Goal: Task Accomplishment & Management: Use online tool/utility

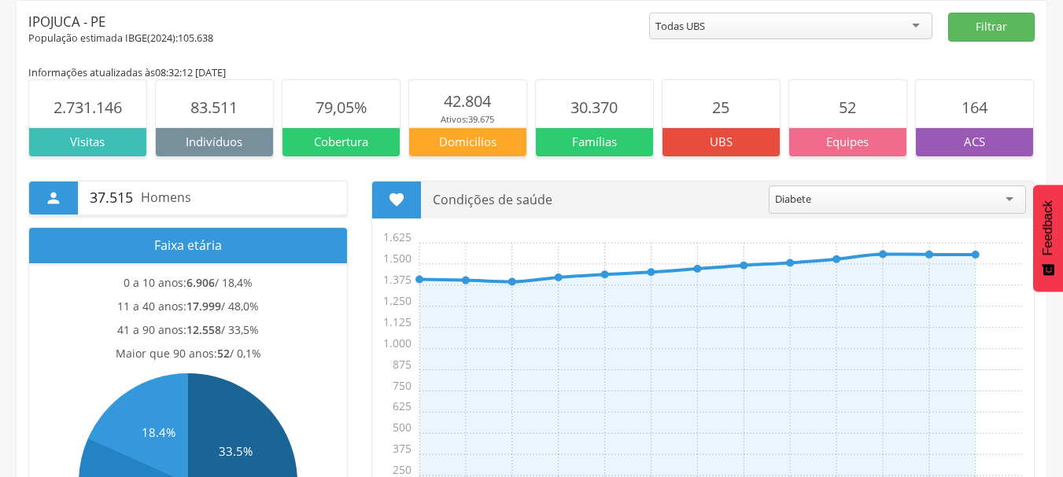
scroll to position [63, 0]
click at [517, 31] on div "População estimada IBGE( 2024 ): 105.638" at bounding box center [338, 38] width 621 height 14
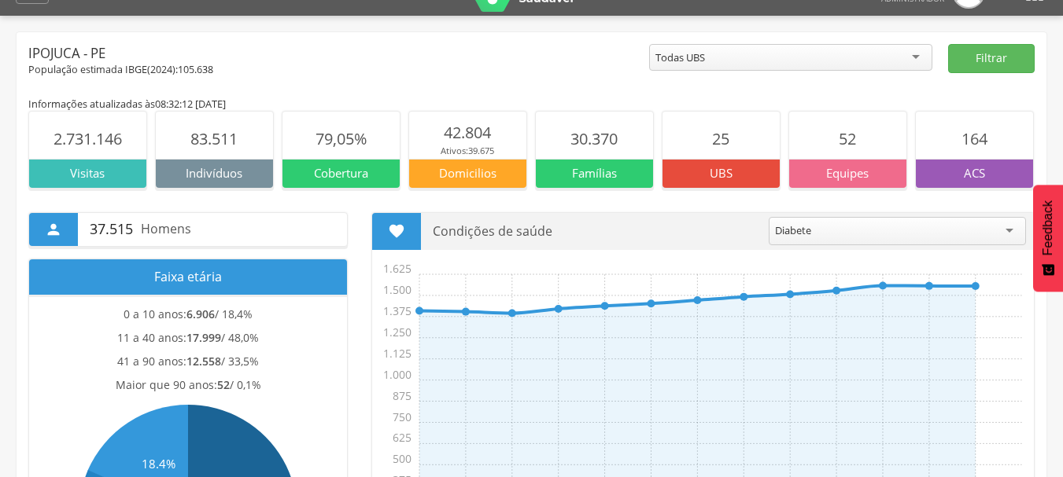
scroll to position [0, 0]
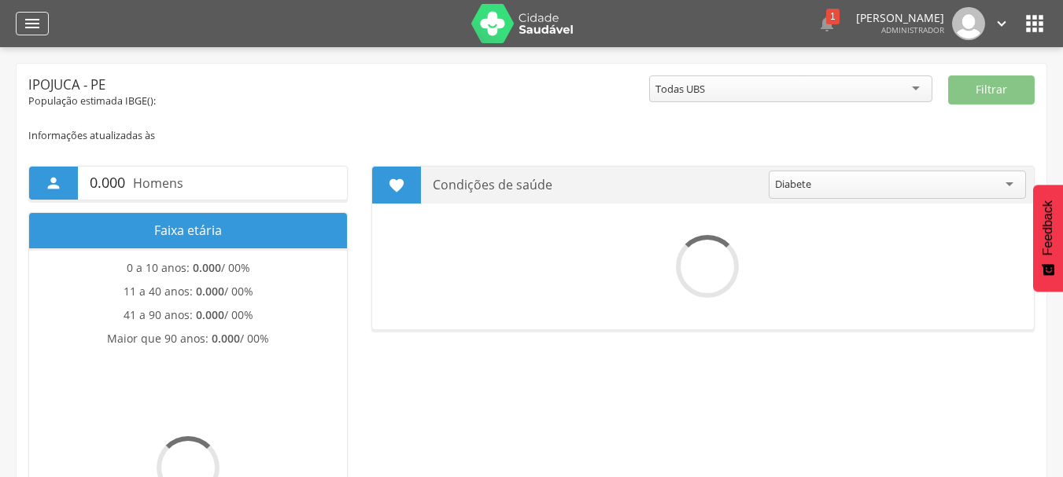
click at [35, 15] on icon "" at bounding box center [32, 23] width 19 height 19
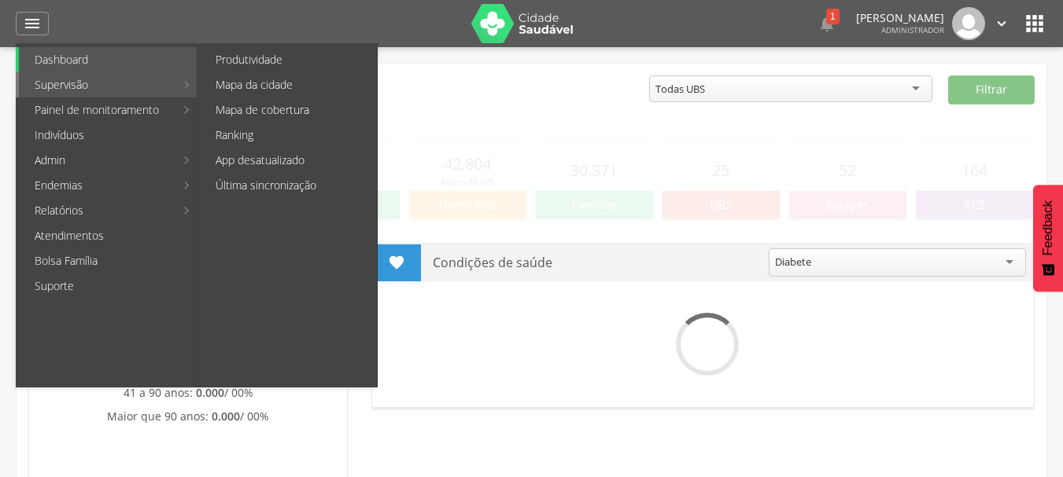
drag, startPoint x: 77, startPoint y: 79, endPoint x: 116, endPoint y: 77, distance: 39.4
click at [77, 79] on link "Supervisão" at bounding box center [97, 84] width 156 height 25
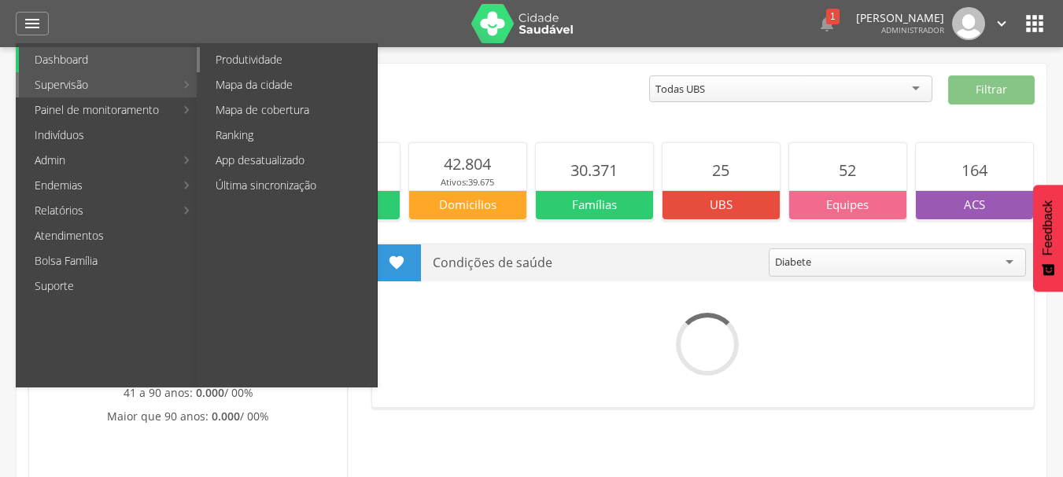
click at [252, 53] on link "Produtividade" at bounding box center [288, 59] width 177 height 25
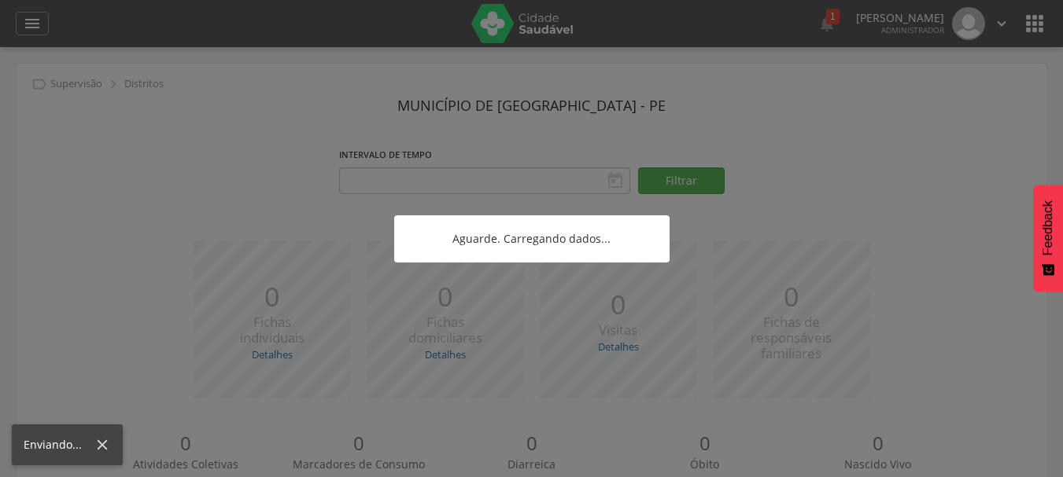
type input "**********"
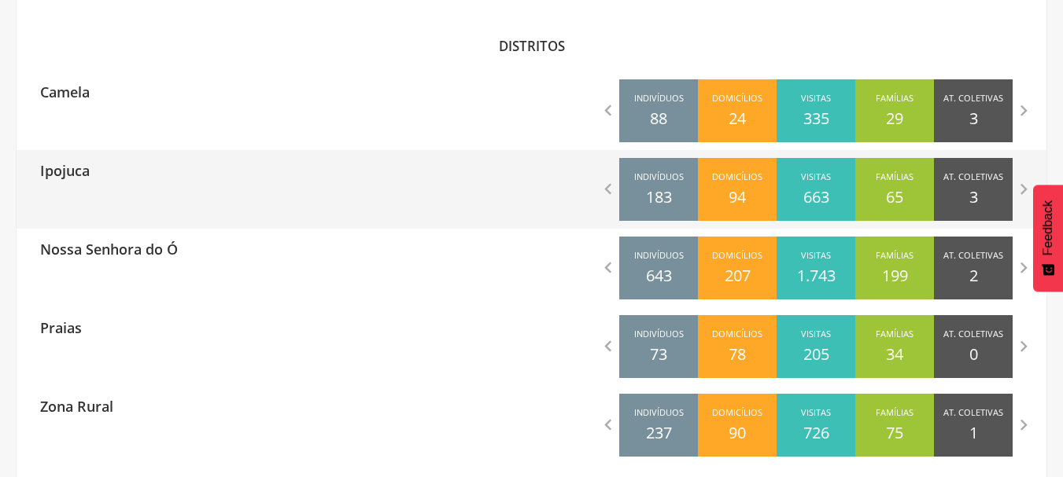
scroll to position [488, 0]
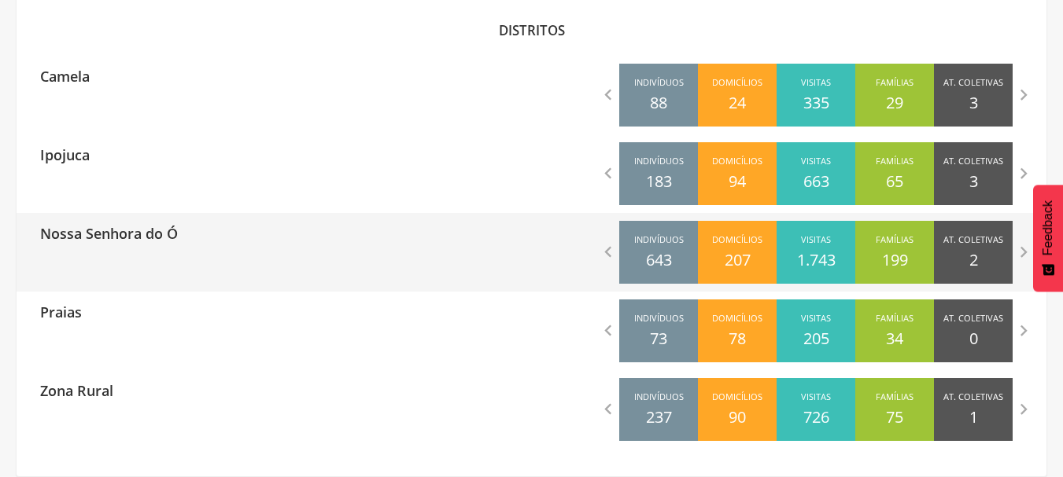
click at [249, 235] on div "Nossa Senhora do Ó" at bounding box center [274, 232] width 515 height 39
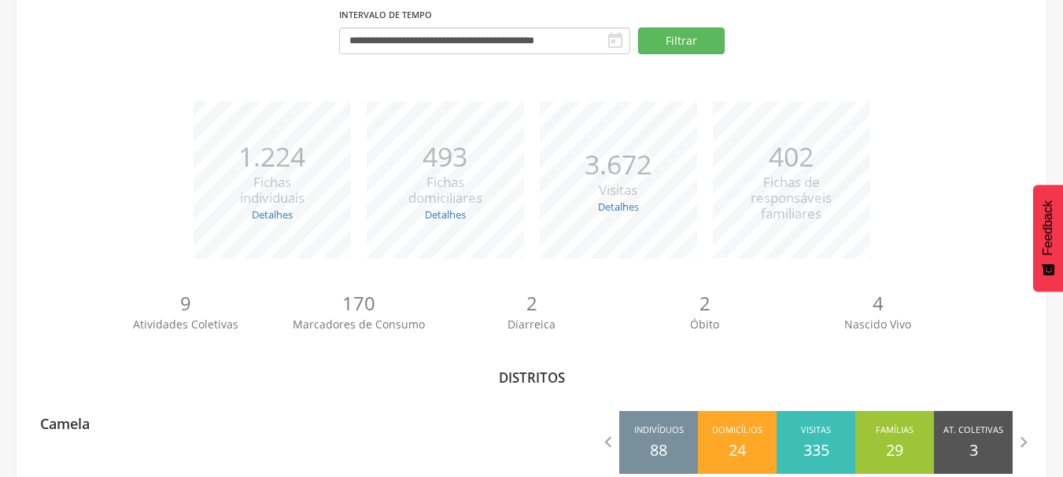
type input "**********"
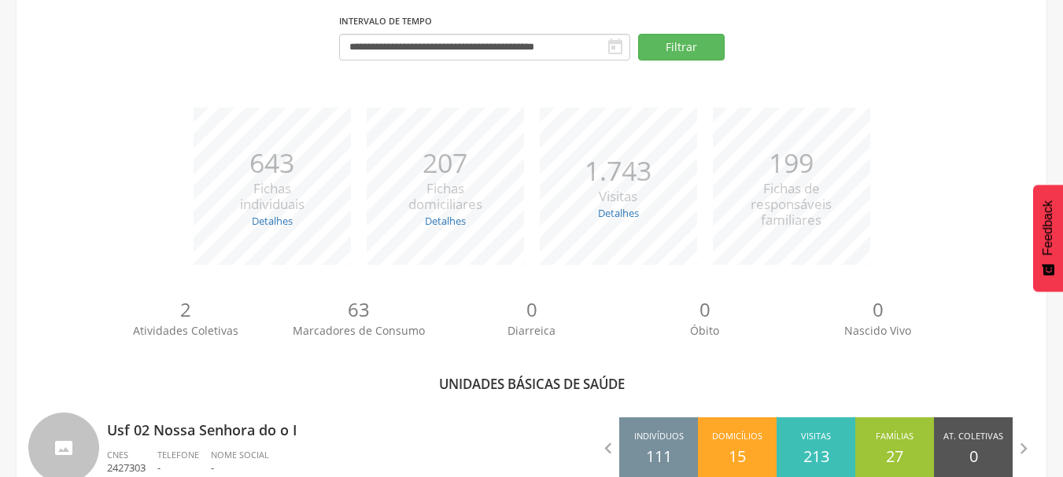
scroll to position [488, 0]
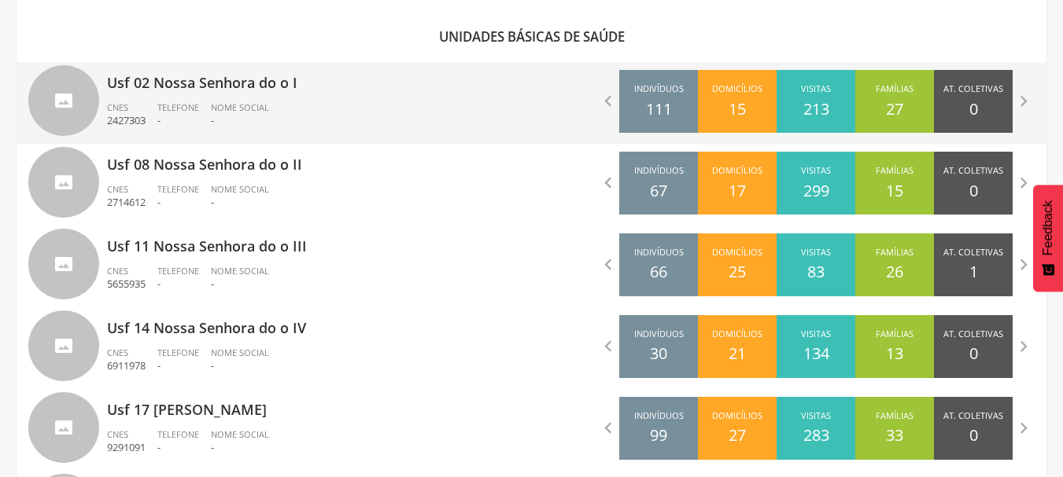
click at [249, 112] on span "Nome Social" at bounding box center [240, 107] width 58 height 12
type input "**********"
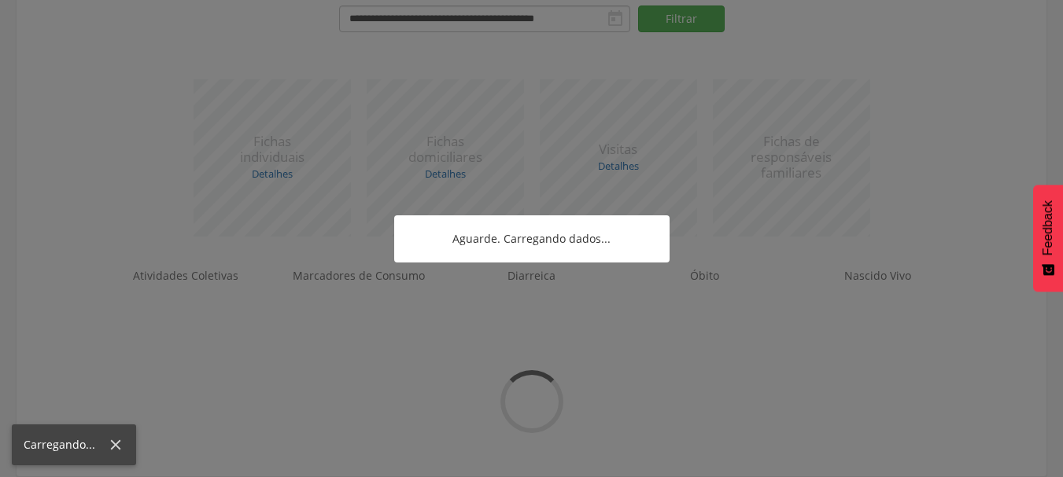
scroll to position [264, 0]
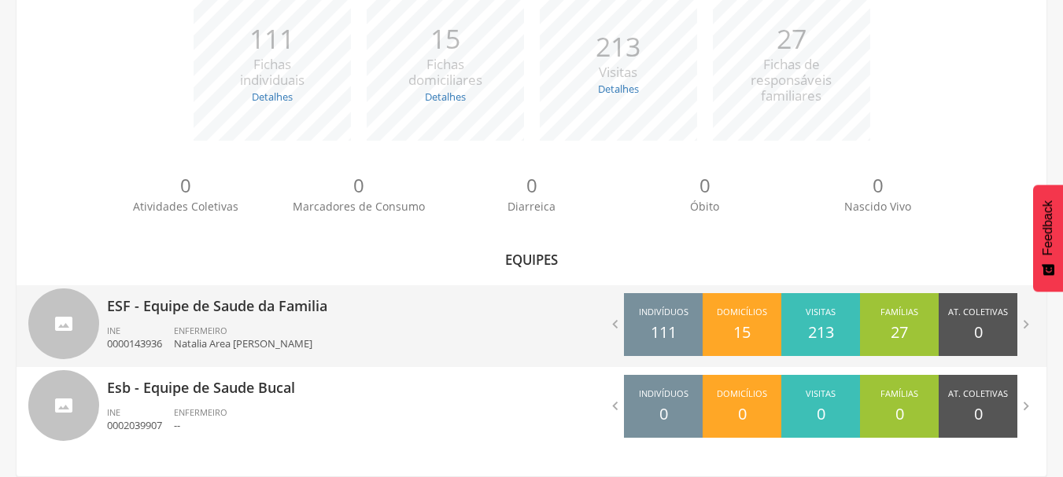
click at [407, 318] on div "ESF - Equipe de Saude da Familia INE 0000143936 ENFERMEIRO Natalia Area [PERSON…" at bounding box center [313, 327] width 413 height 82
type input "**********"
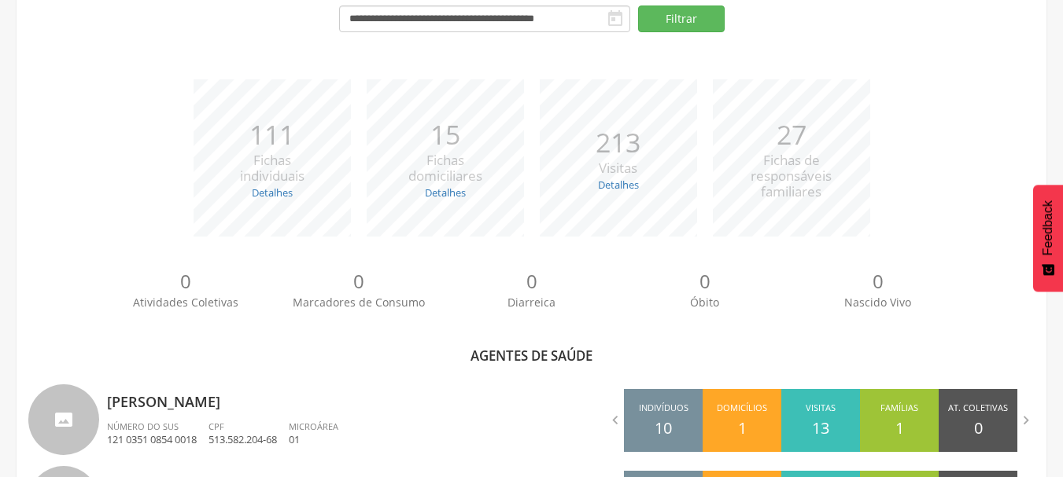
scroll to position [488, 0]
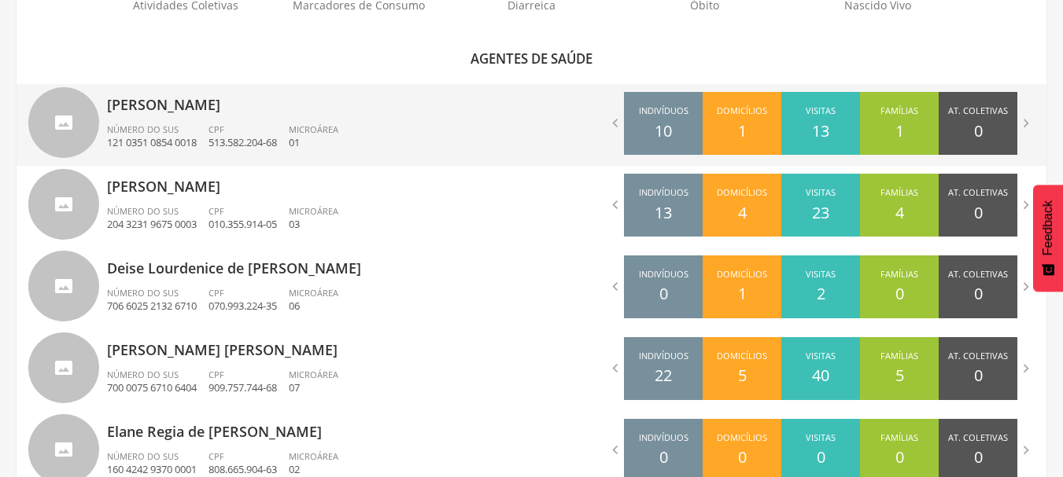
click at [346, 115] on p "[PERSON_NAME]" at bounding box center [313, 99] width 413 height 31
type input "**********"
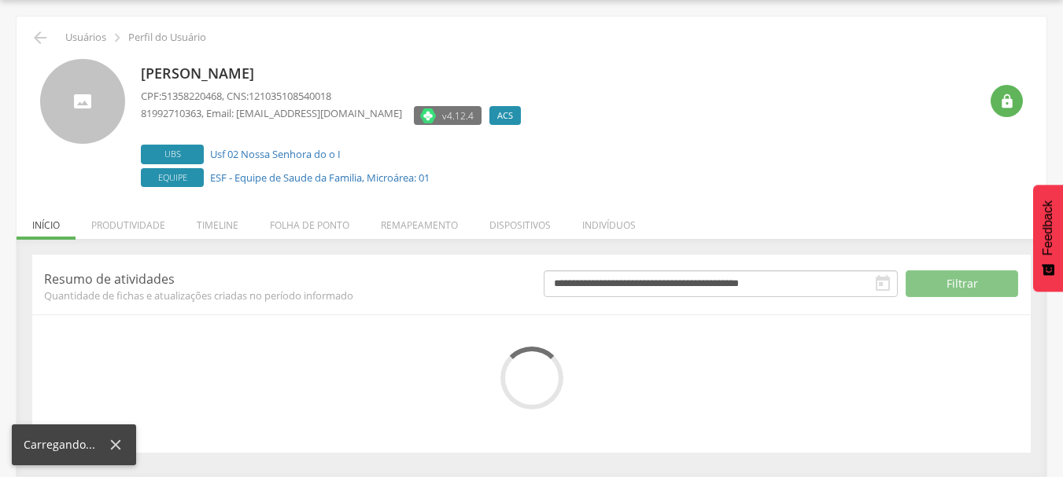
scroll to position [193, 0]
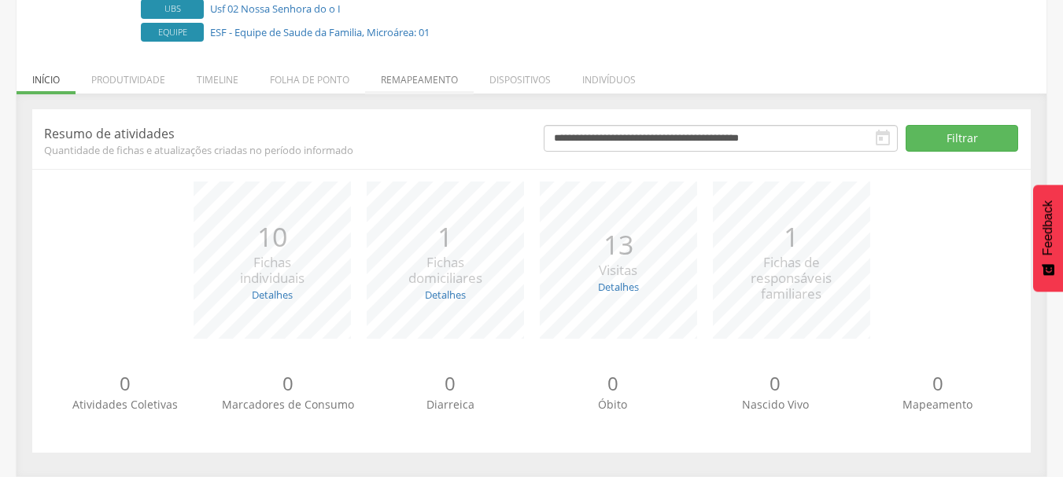
click at [429, 84] on li "Remapeamento" at bounding box center [419, 75] width 109 height 37
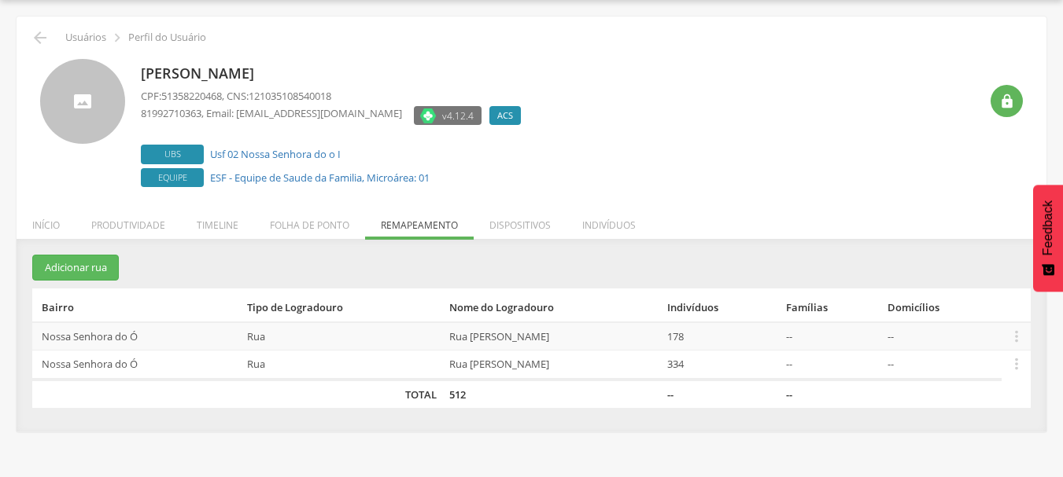
scroll to position [47, 0]
click at [235, 272] on section "Adicionar rua Bairro Tipo de Logradouro Nome do Logradouro Indivíduos Famílias …" at bounding box center [531, 331] width 998 height 153
click at [265, 256] on section "Adicionar rua Bairro Tipo de Logradouro Nome do Logradouro Indivíduos Famílias …" at bounding box center [531, 331] width 998 height 153
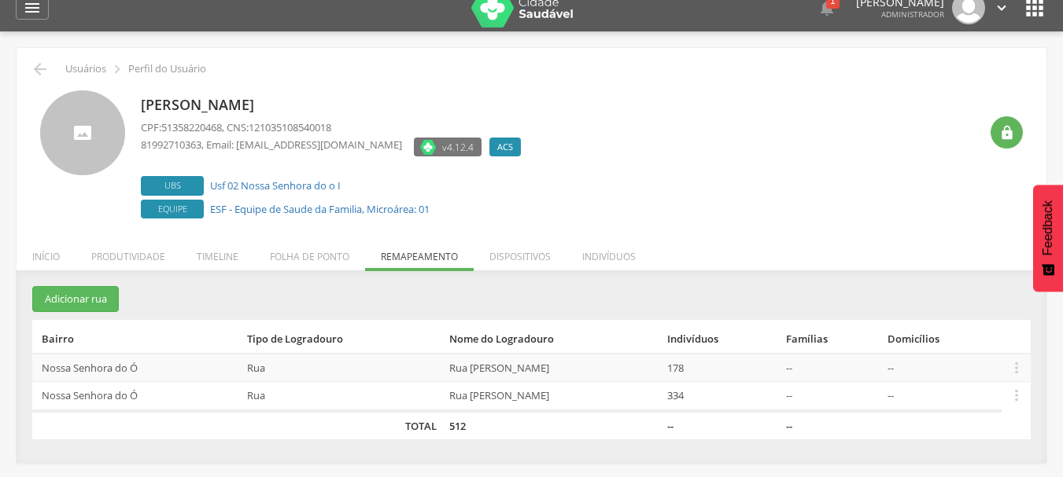
scroll to position [0, 0]
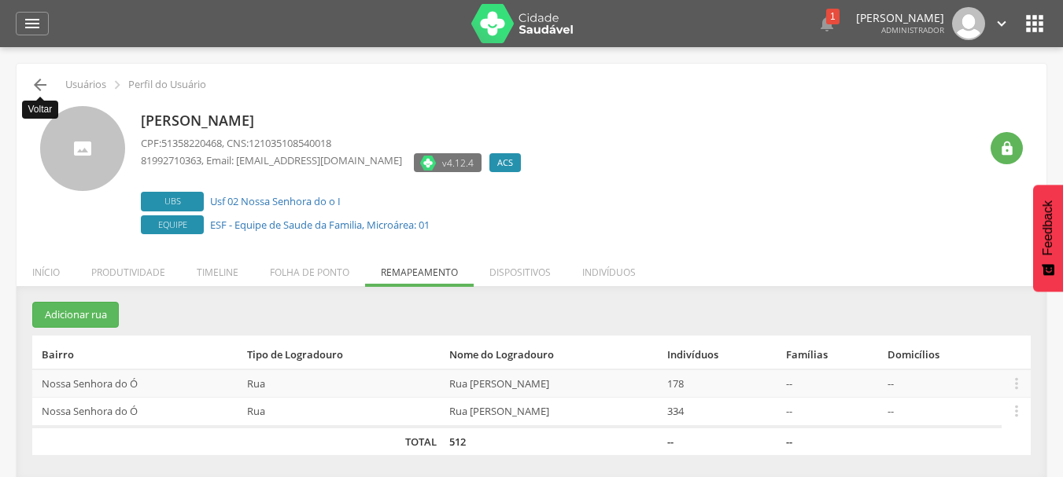
click at [35, 79] on icon "" at bounding box center [40, 85] width 19 height 19
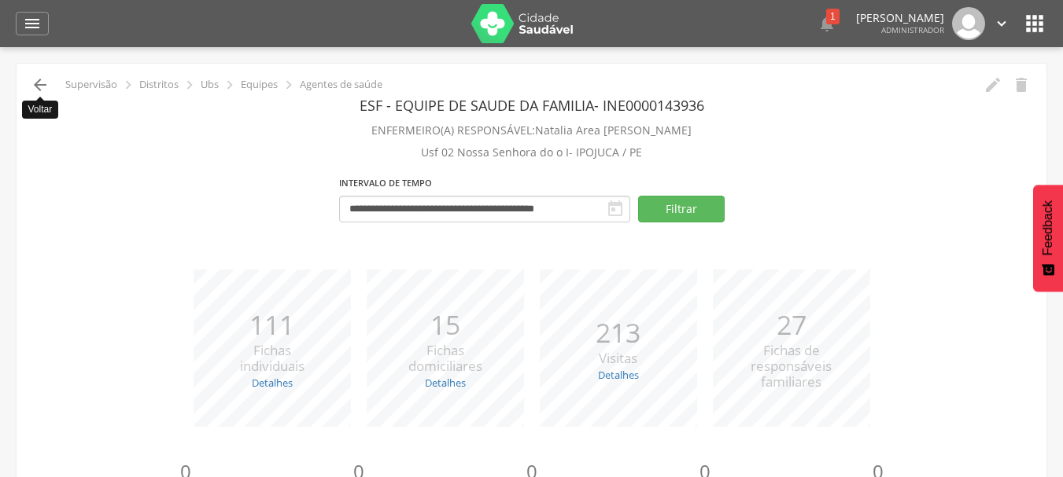
click at [43, 87] on icon "" at bounding box center [40, 85] width 19 height 19
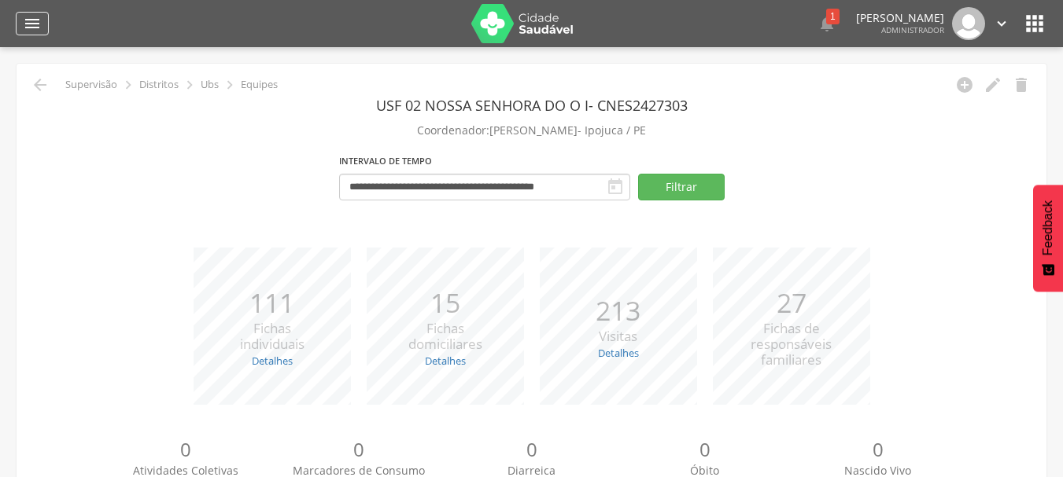
click at [35, 28] on icon "" at bounding box center [32, 23] width 19 height 19
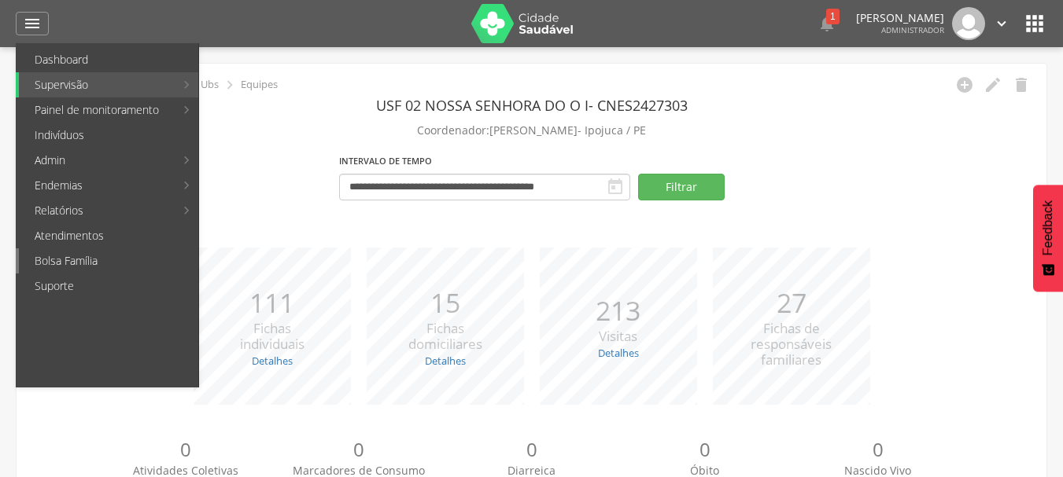
click at [105, 266] on link "Bolsa Família" at bounding box center [108, 261] width 179 height 25
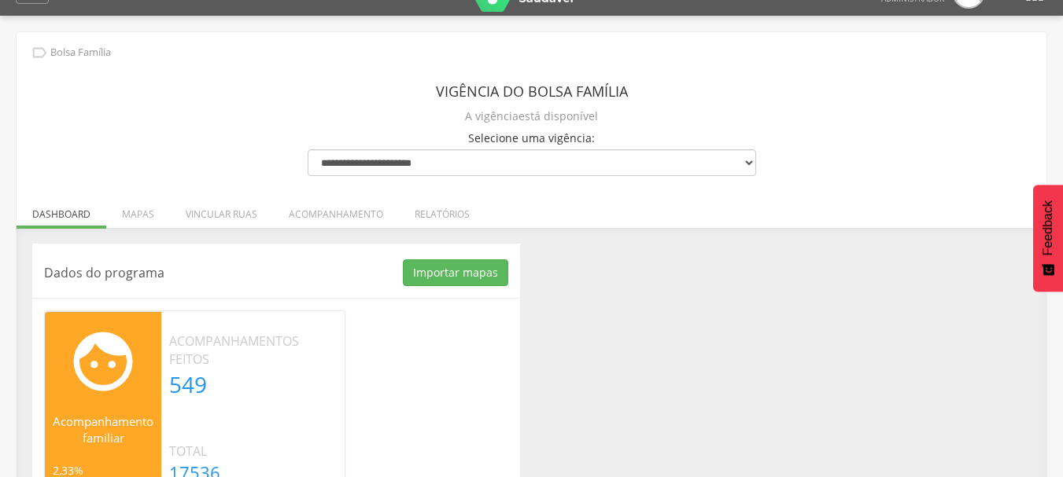
click at [732, 305] on div "Dados do programa Importar mapas As ruas do(s) mapa(s) estão sendo processadas.…" at bounding box center [531, 381] width 1022 height 275
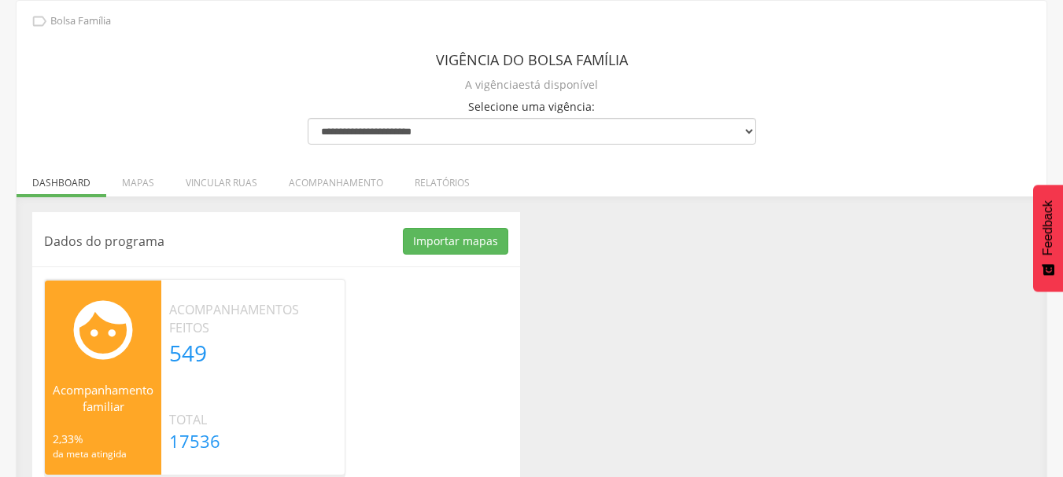
scroll to position [90, 0]
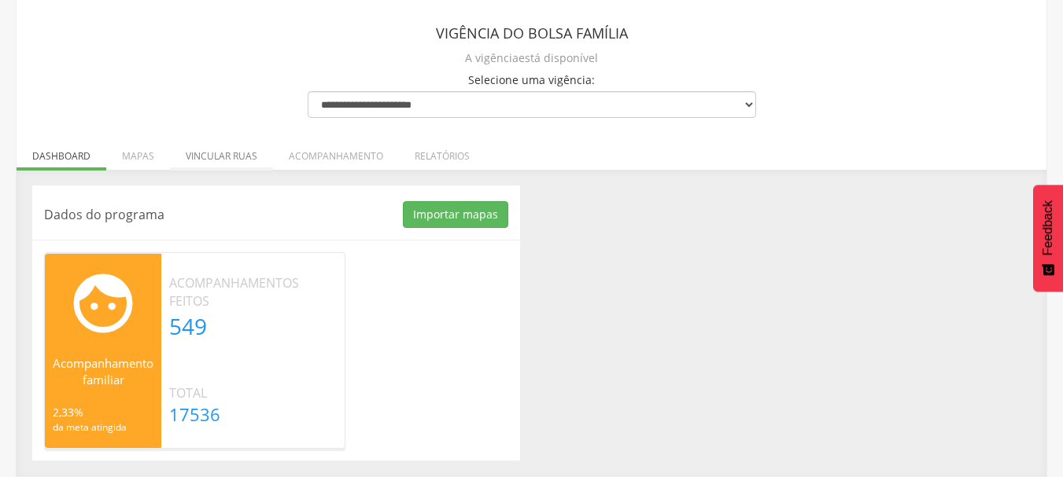
click at [205, 158] on li "Vincular ruas" at bounding box center [221, 152] width 103 height 37
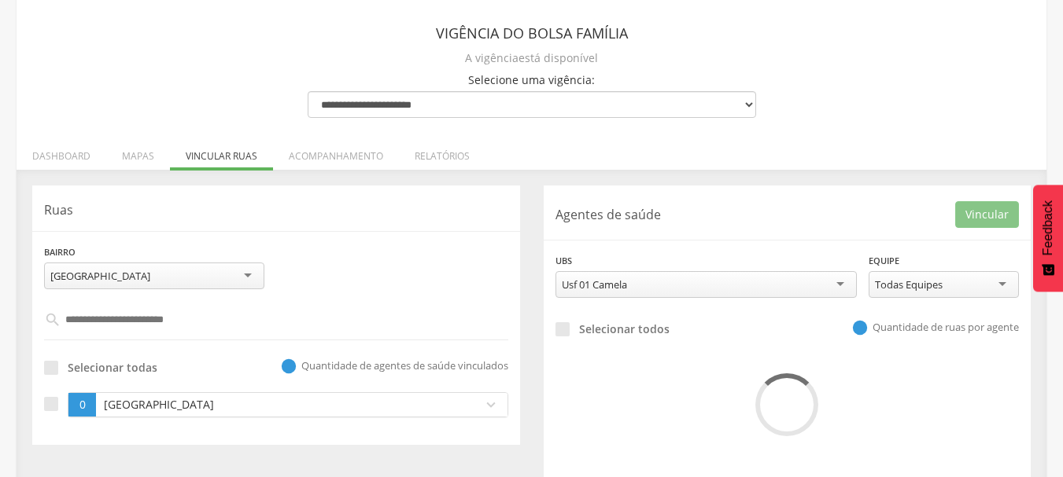
click at [534, 175] on div "Dados do programa Importar mapas As ruas do(s) mapa(s) estão sendo processadas.…" at bounding box center [532, 333] width 1030 height 326
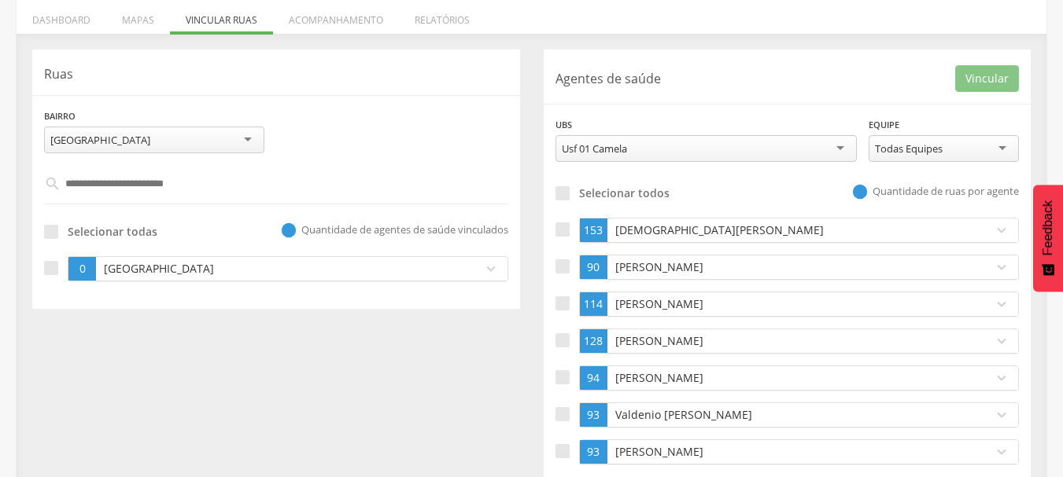
scroll to position [257, 0]
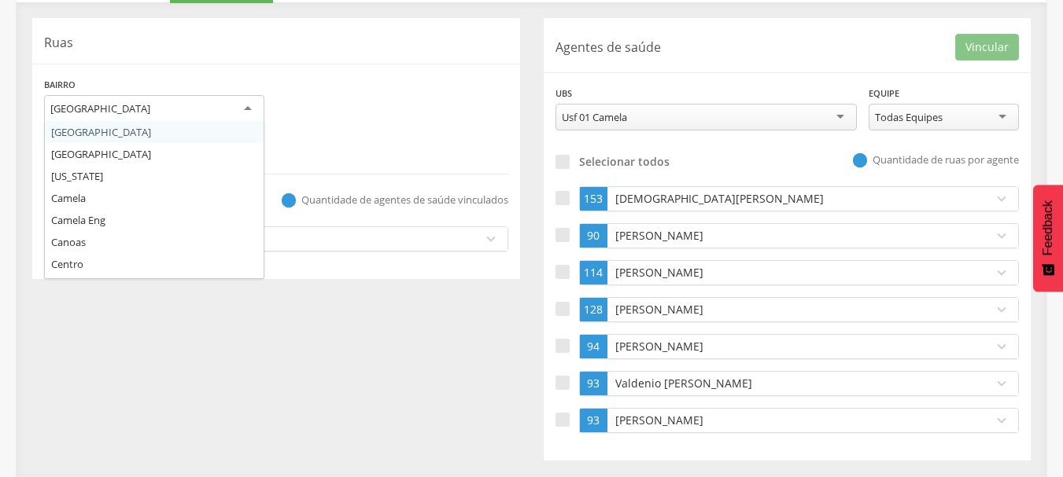
click at [143, 116] on div "[GEOGRAPHIC_DATA]" at bounding box center [154, 109] width 220 height 28
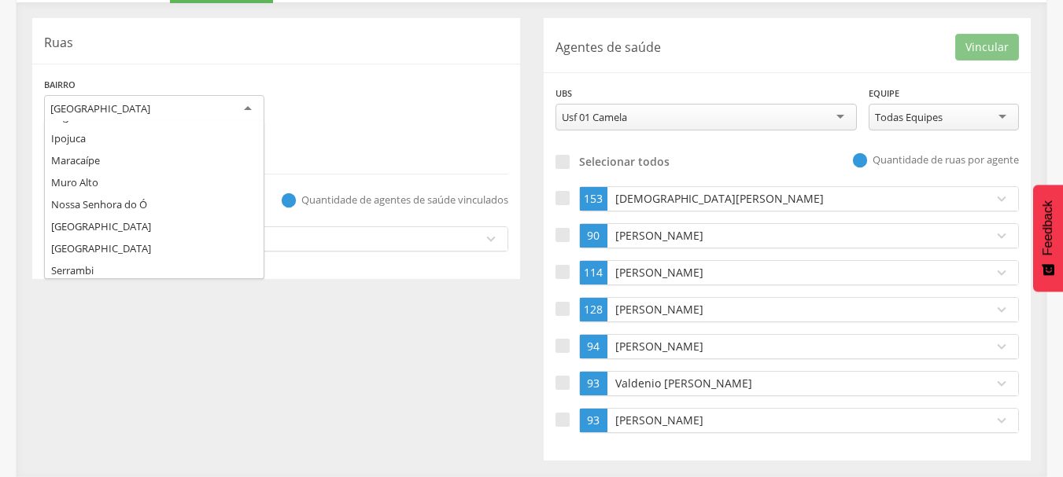
scroll to position [197, 0]
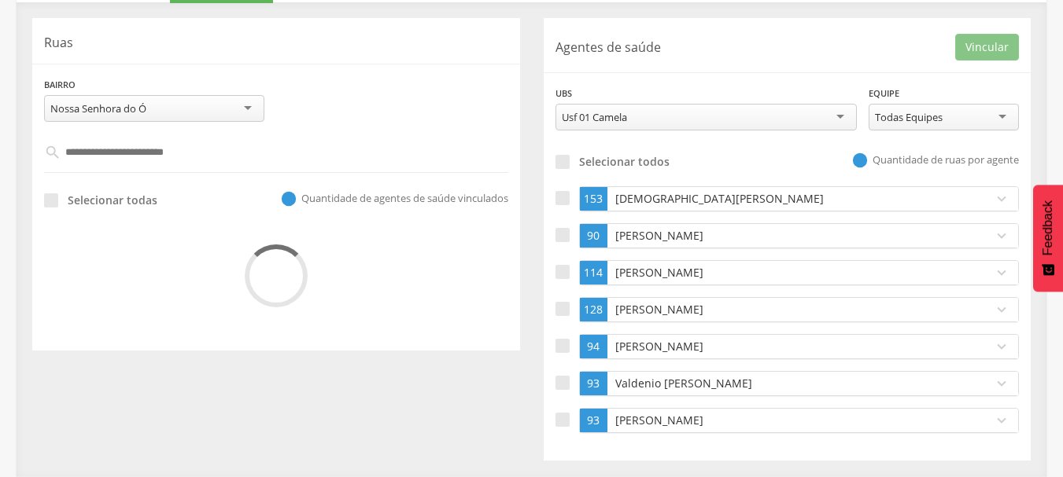
click at [144, 152] on input "text" at bounding box center [276, 152] width 431 height 27
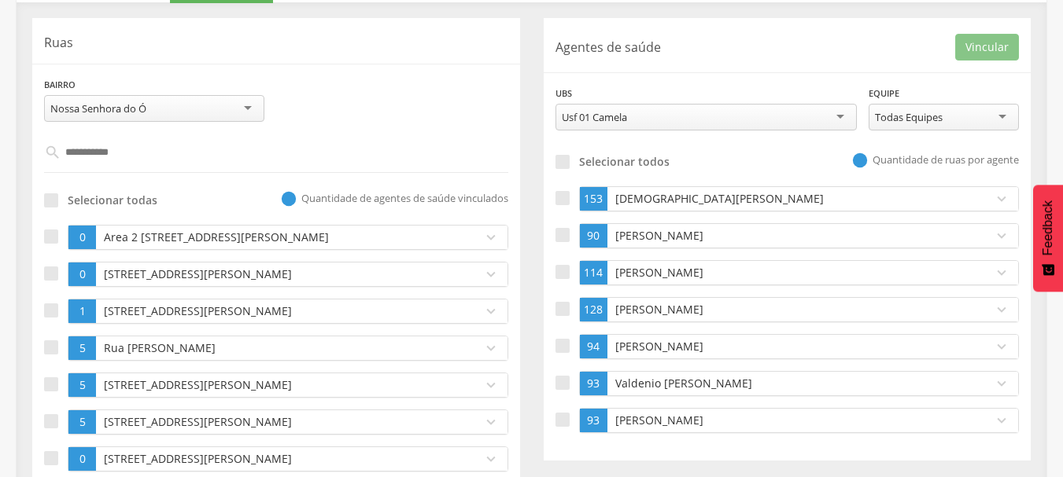
type input "**********"
click at [447, 45] on p "Ruas" at bounding box center [276, 43] width 464 height 18
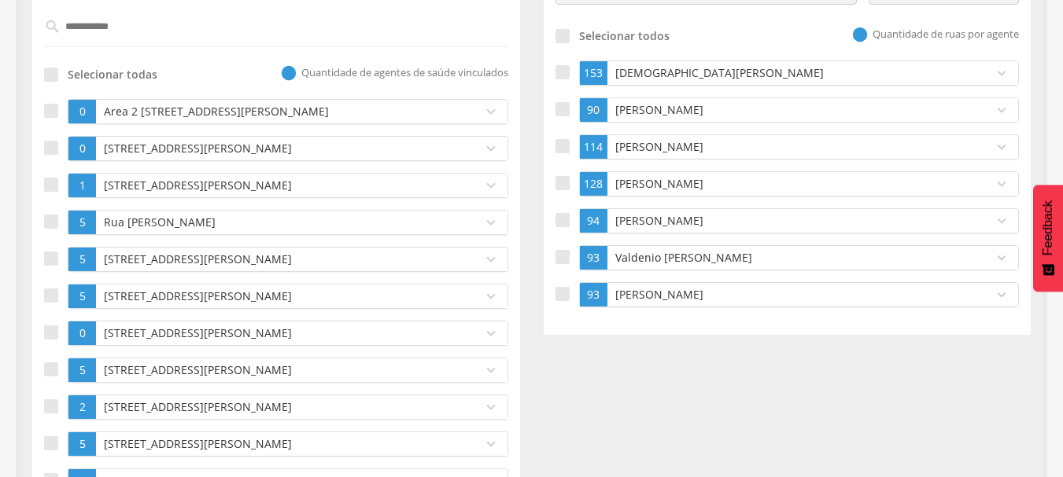
scroll to position [352, 0]
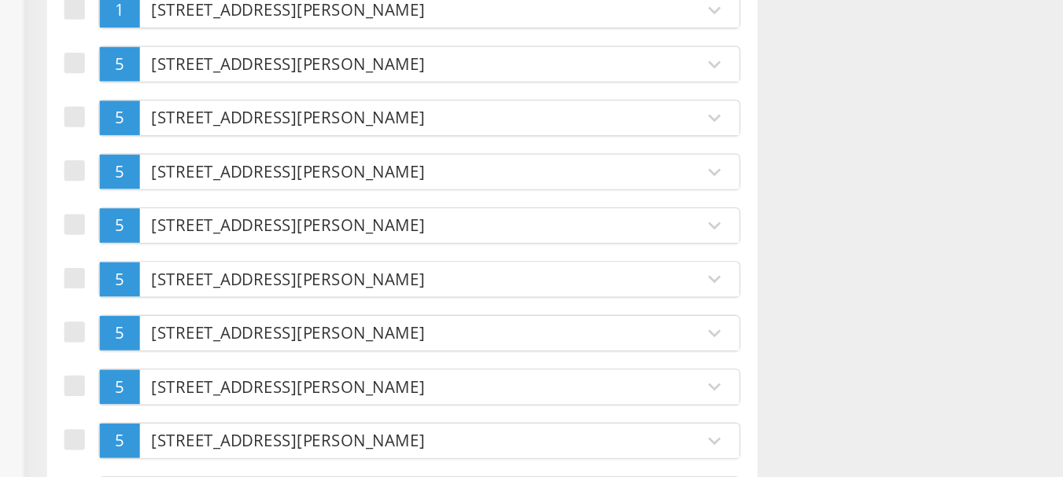
scroll to position [1922, 0]
